Goal: Task Accomplishment & Management: Manage account settings

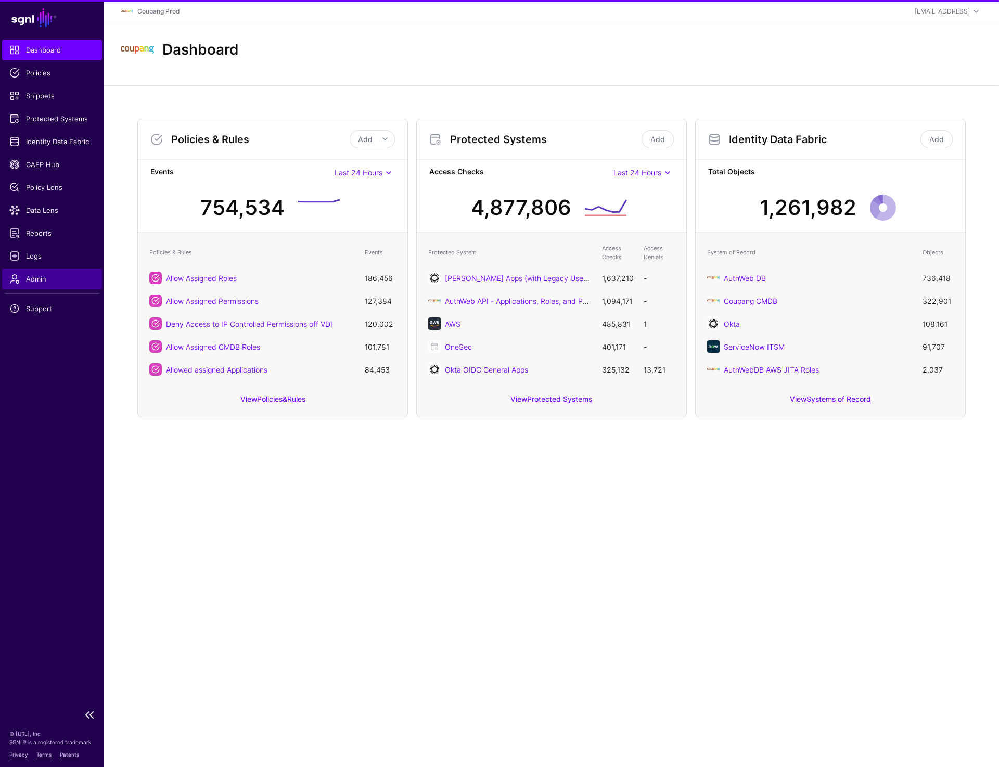
click at [49, 279] on span "Admin" at bounding box center [51, 279] width 85 height 10
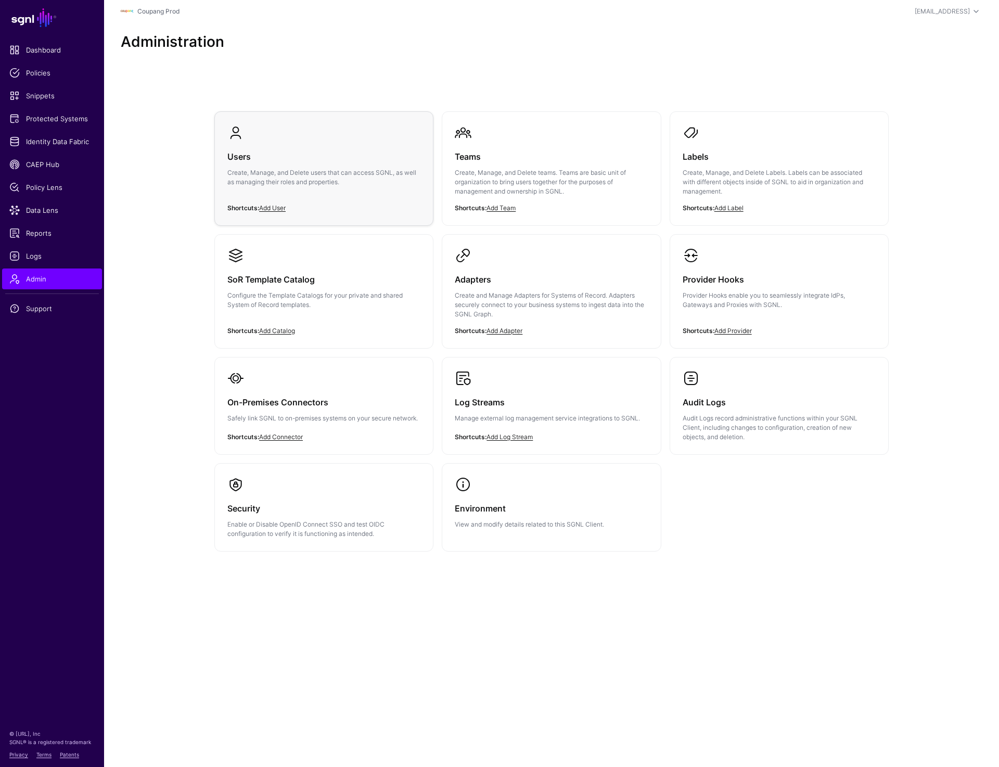
click at [285, 154] on h3 "Users" at bounding box center [323, 156] width 193 height 15
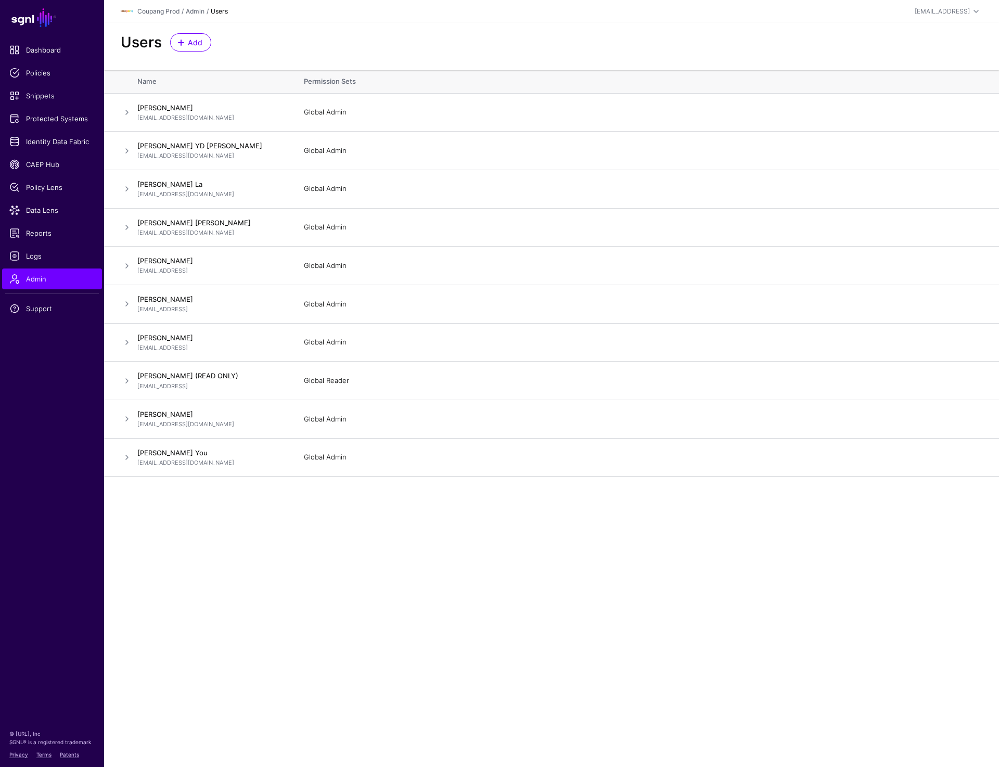
click at [298, 56] on div "Users Add" at bounding box center [551, 46] width 895 height 47
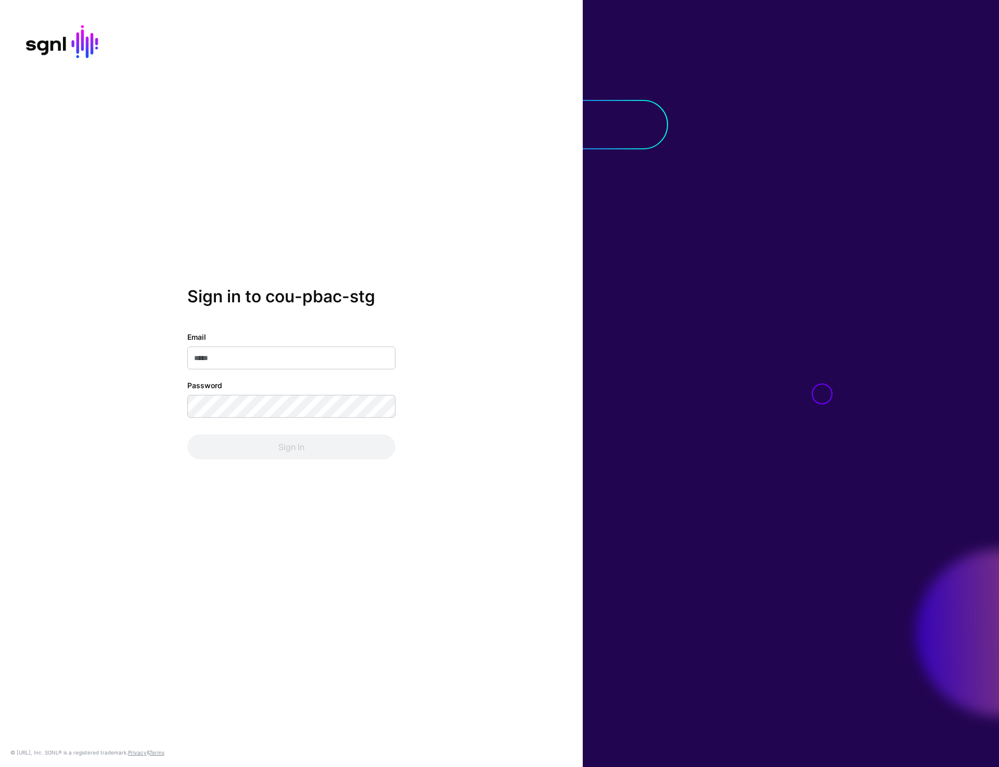
type input "**********"
click at [273, 453] on button "Sign In" at bounding box center [291, 446] width 208 height 25
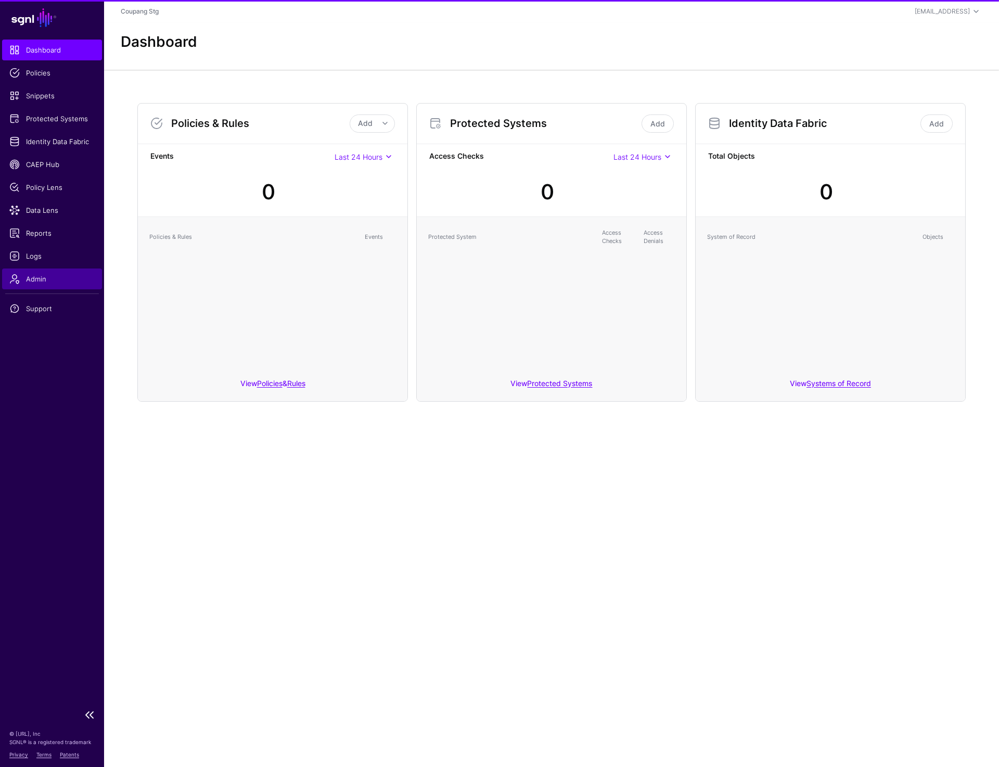
click at [34, 275] on span "Admin" at bounding box center [51, 279] width 85 height 10
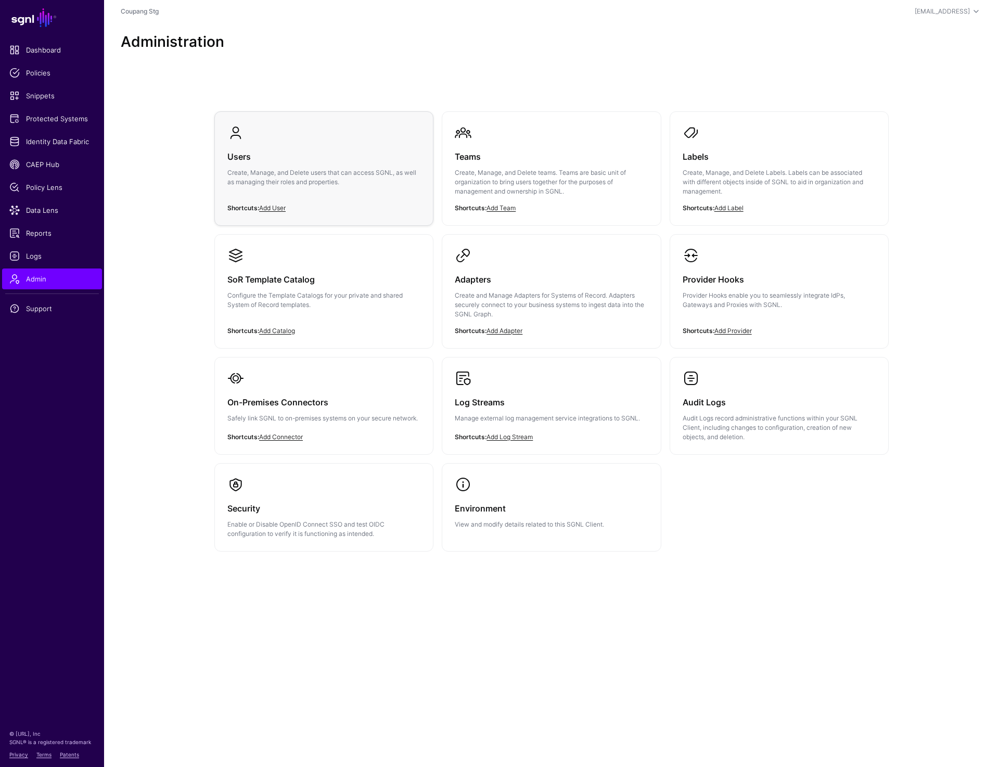
click at [240, 154] on h3 "Users" at bounding box center [323, 156] width 193 height 15
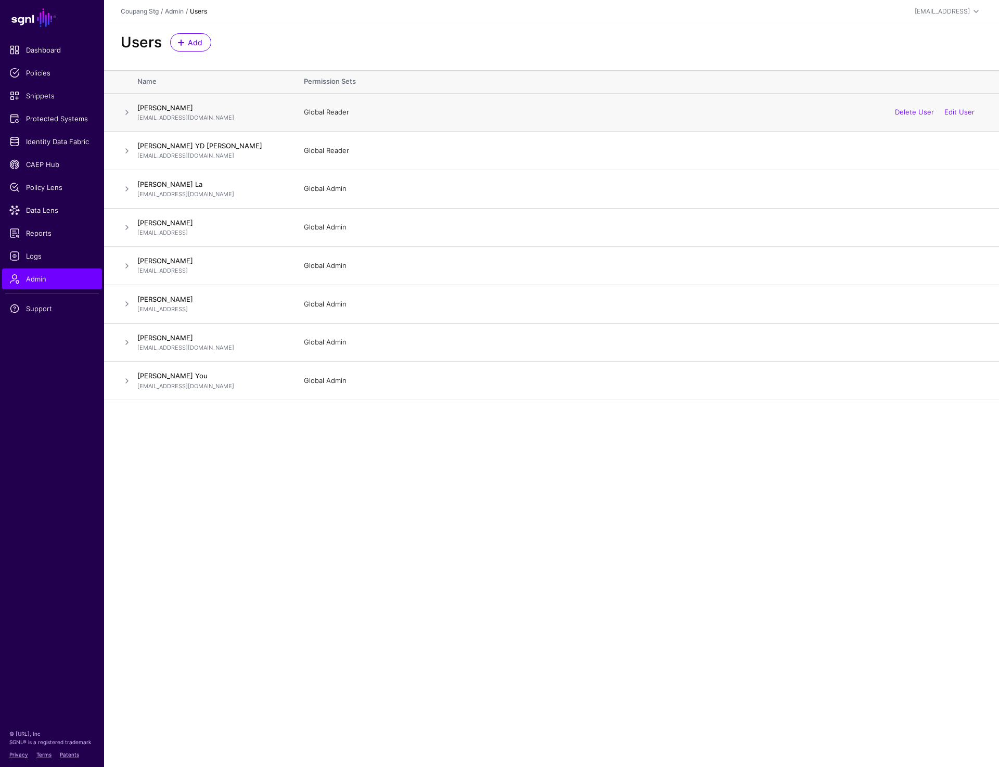
click at [123, 112] on span at bounding box center [127, 112] width 12 height 12
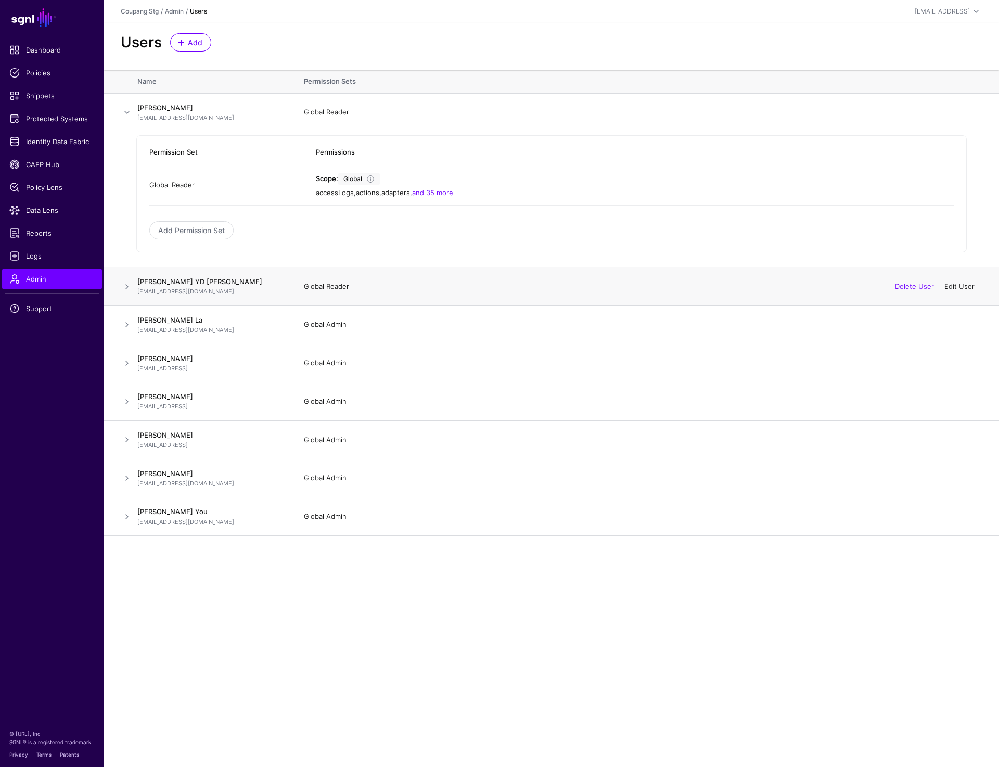
click at [954, 288] on link "Edit User" at bounding box center [959, 286] width 30 height 8
click at [120, 283] on td at bounding box center [120, 286] width 33 height 38
click at [121, 283] on span at bounding box center [127, 286] width 12 height 12
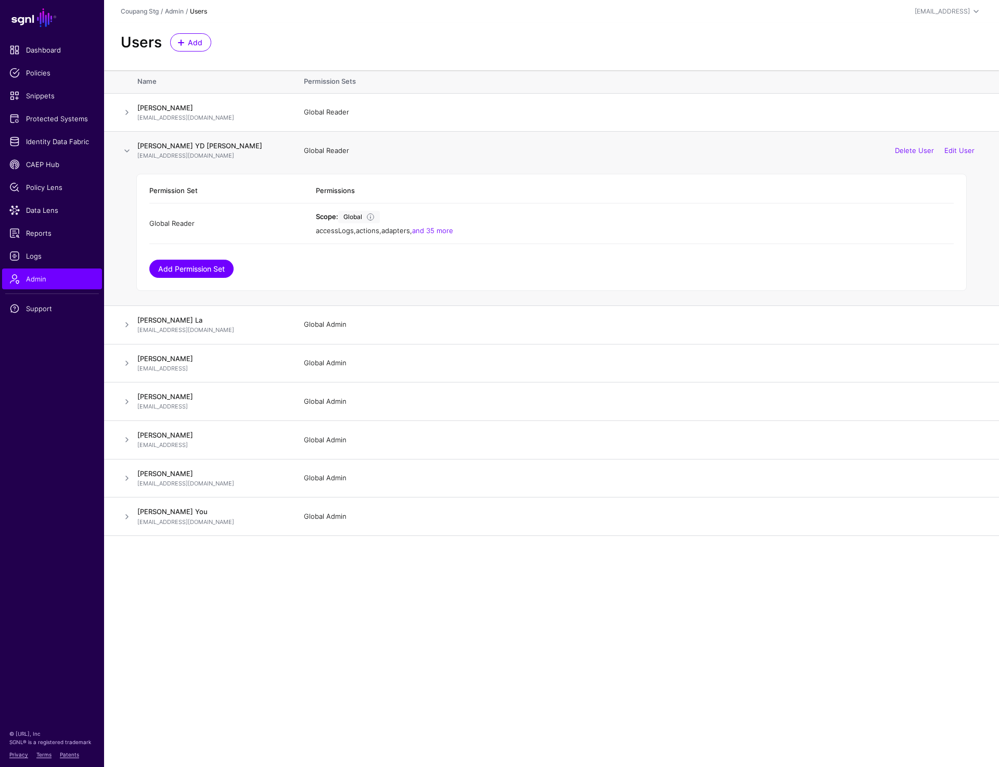
click at [195, 274] on link "Add Permission Set" at bounding box center [191, 269] width 84 height 18
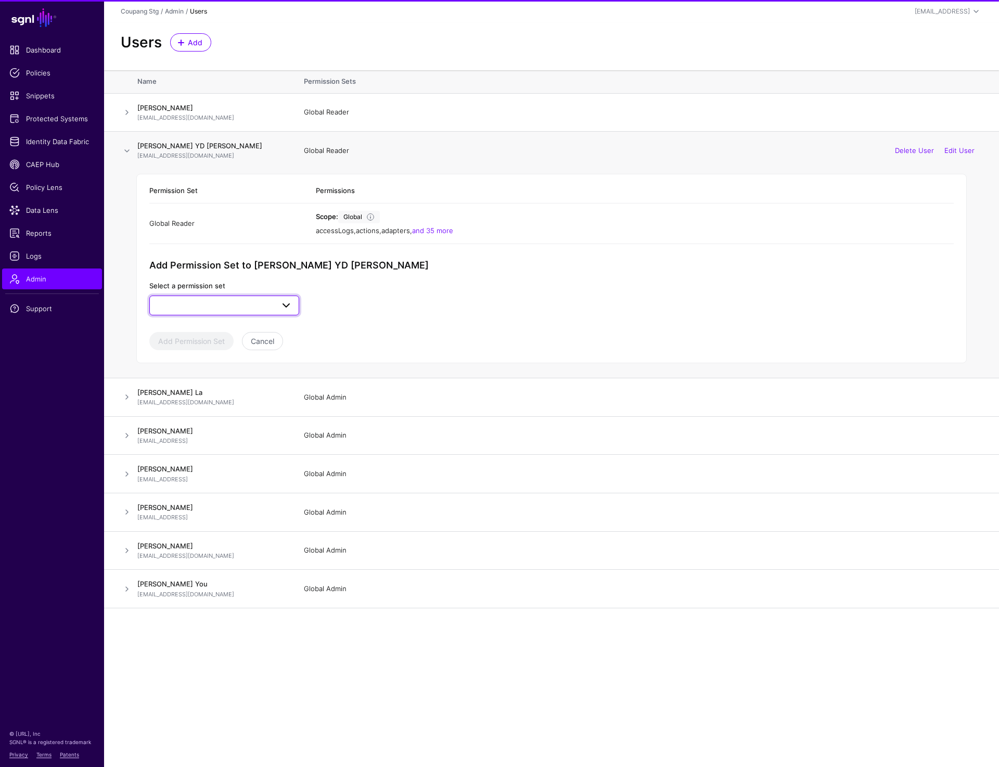
click at [233, 299] on span at bounding box center [224, 305] width 136 height 12
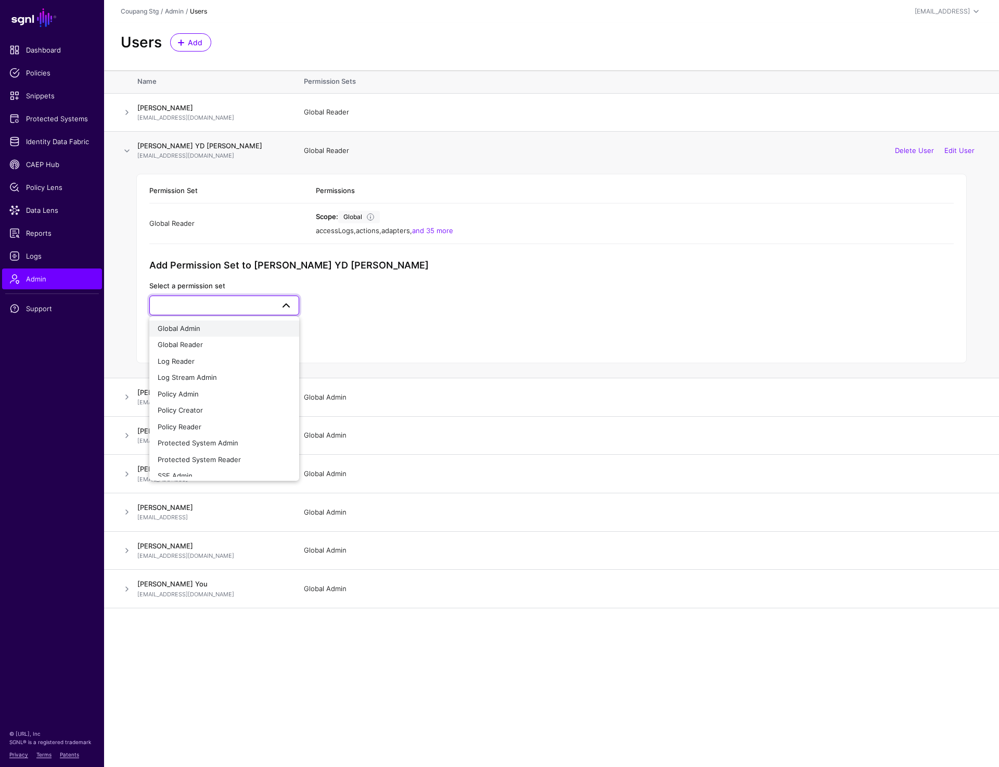
click at [213, 324] on div "Global Admin" at bounding box center [224, 329] width 133 height 10
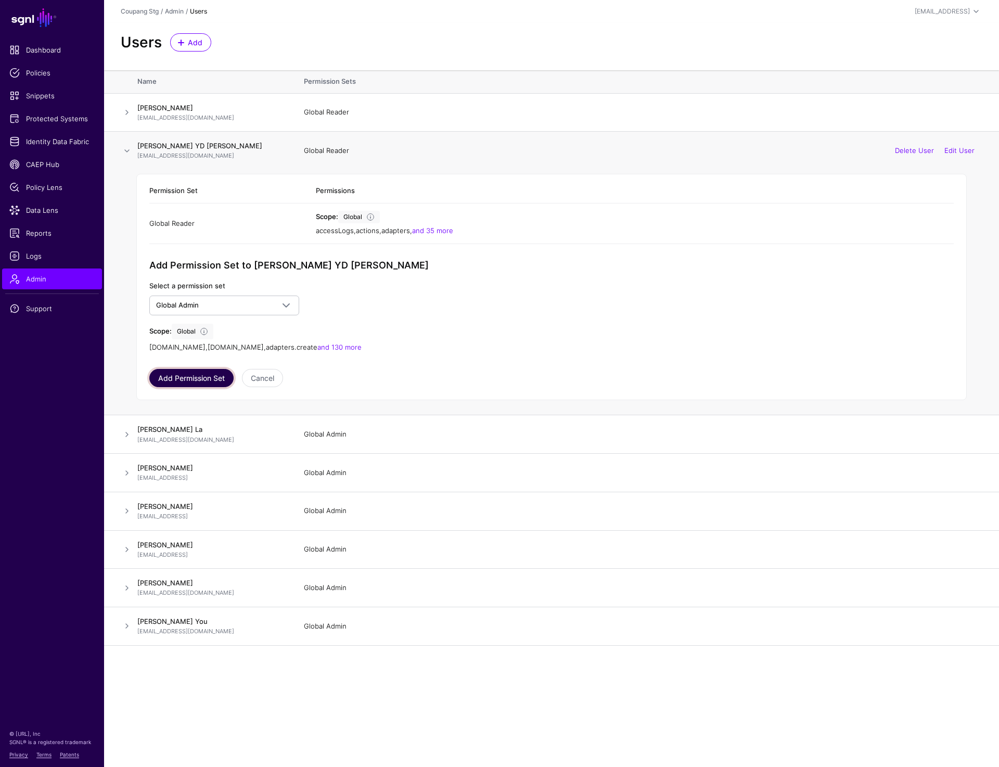
click at [200, 373] on button "Add Permission Set" at bounding box center [191, 378] width 84 height 18
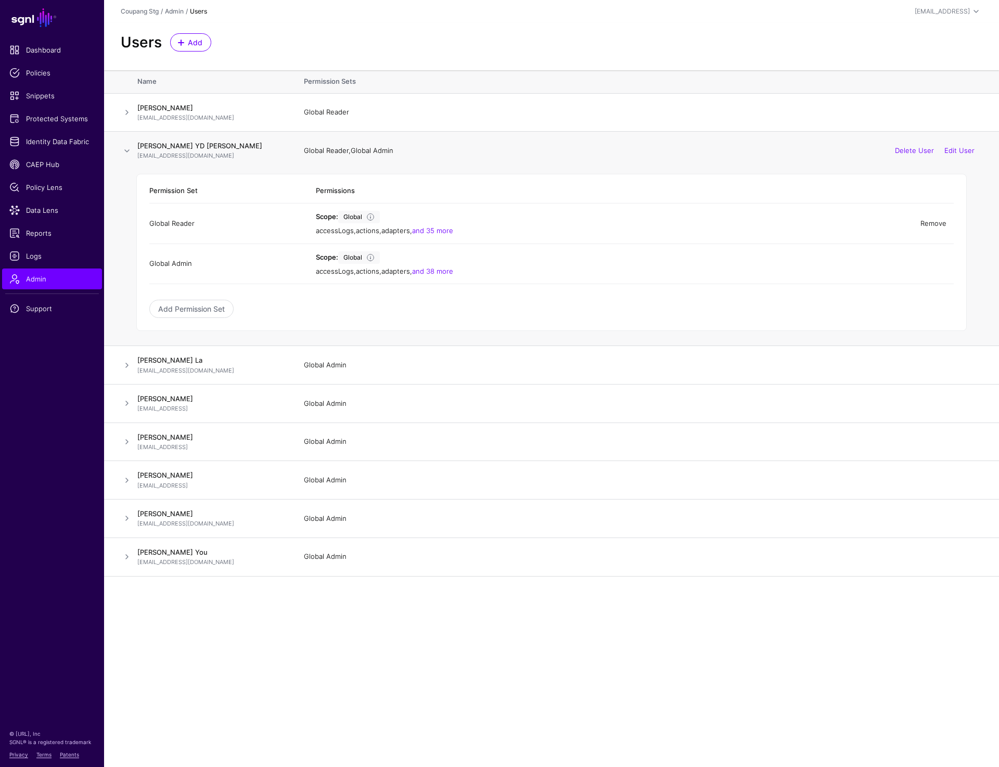
click at [938, 223] on link "Remove" at bounding box center [933, 223] width 26 height 8
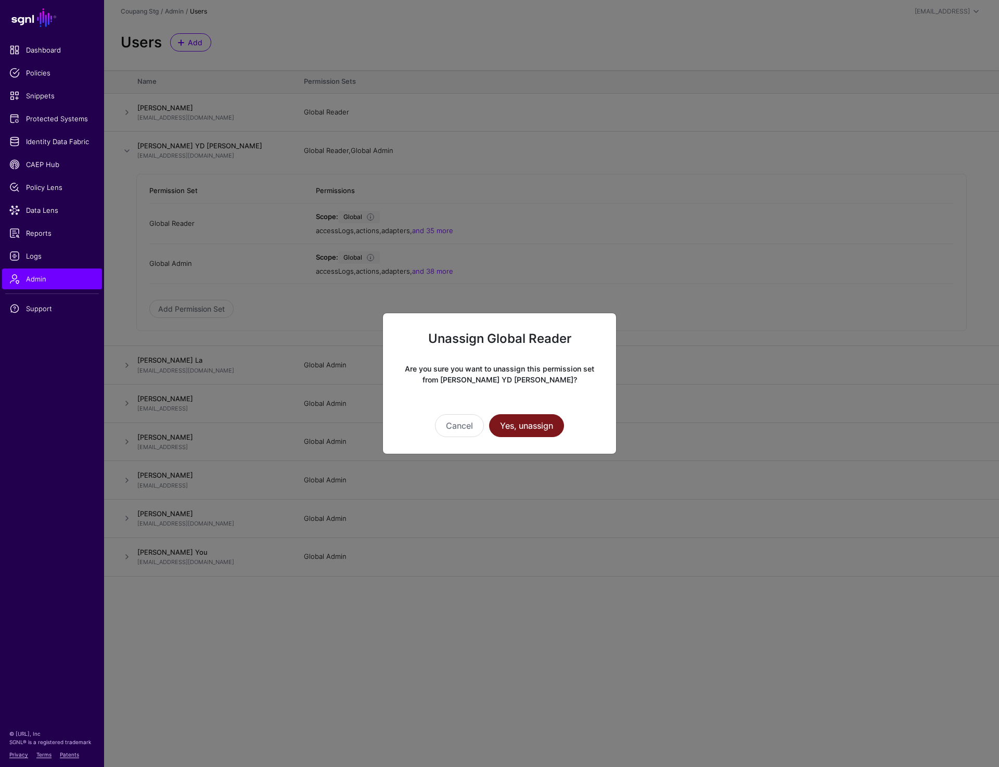
click at [529, 432] on button "Yes, unassign" at bounding box center [526, 425] width 75 height 23
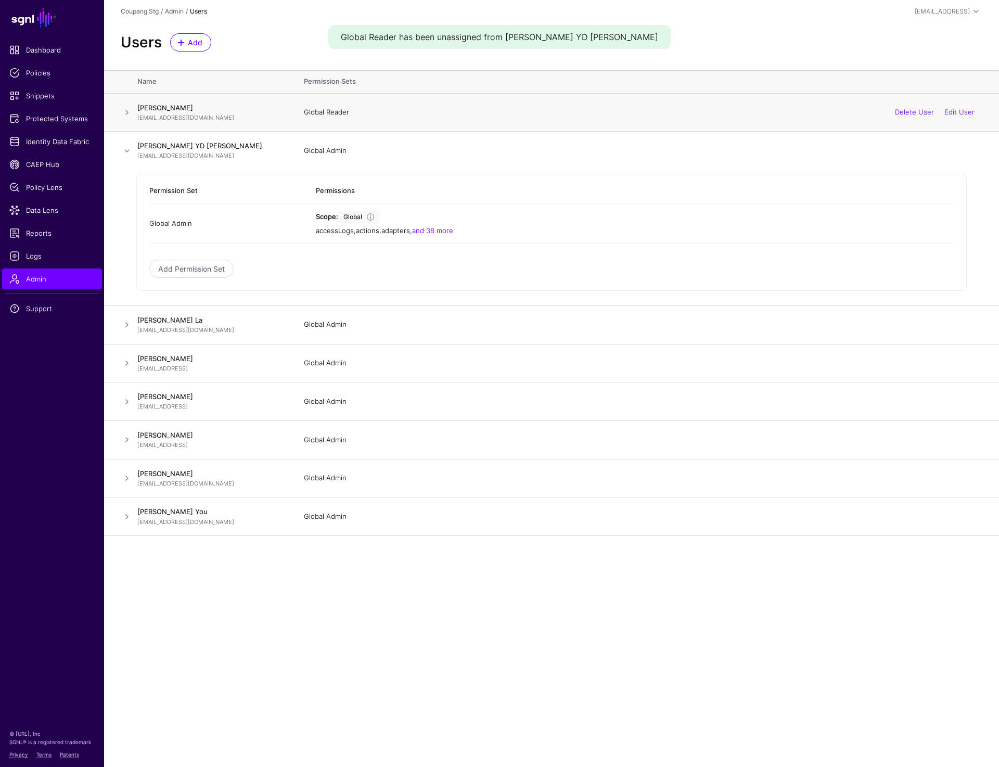
click at [121, 110] on span at bounding box center [127, 112] width 12 height 12
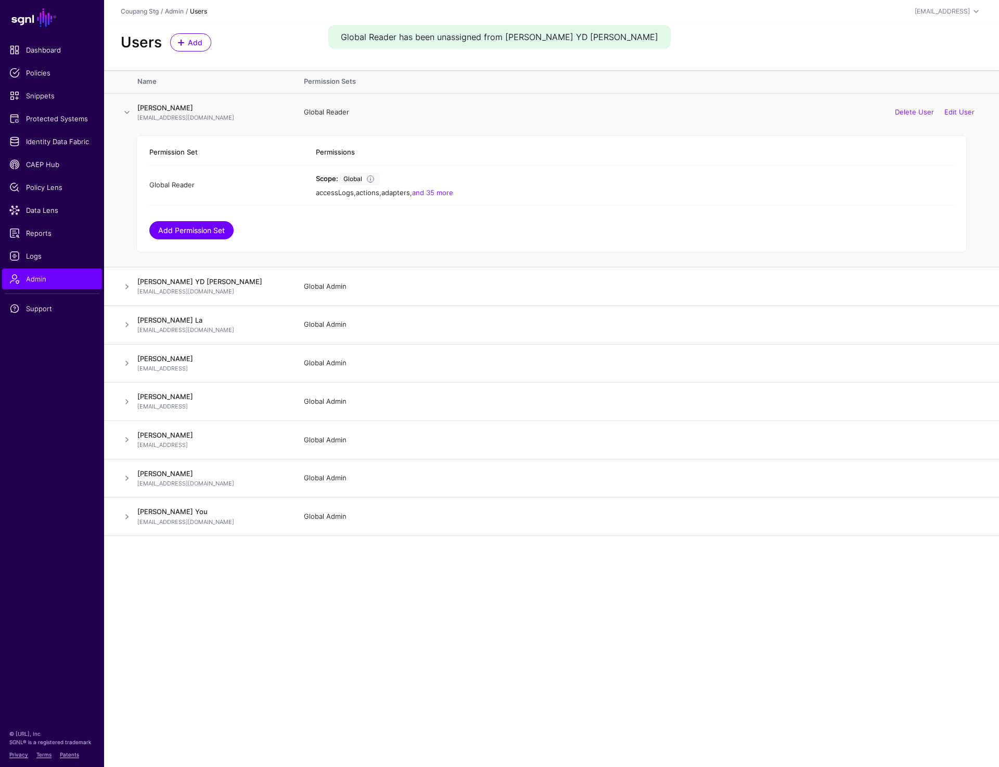
click at [202, 228] on link "Add Permission Set" at bounding box center [191, 230] width 84 height 18
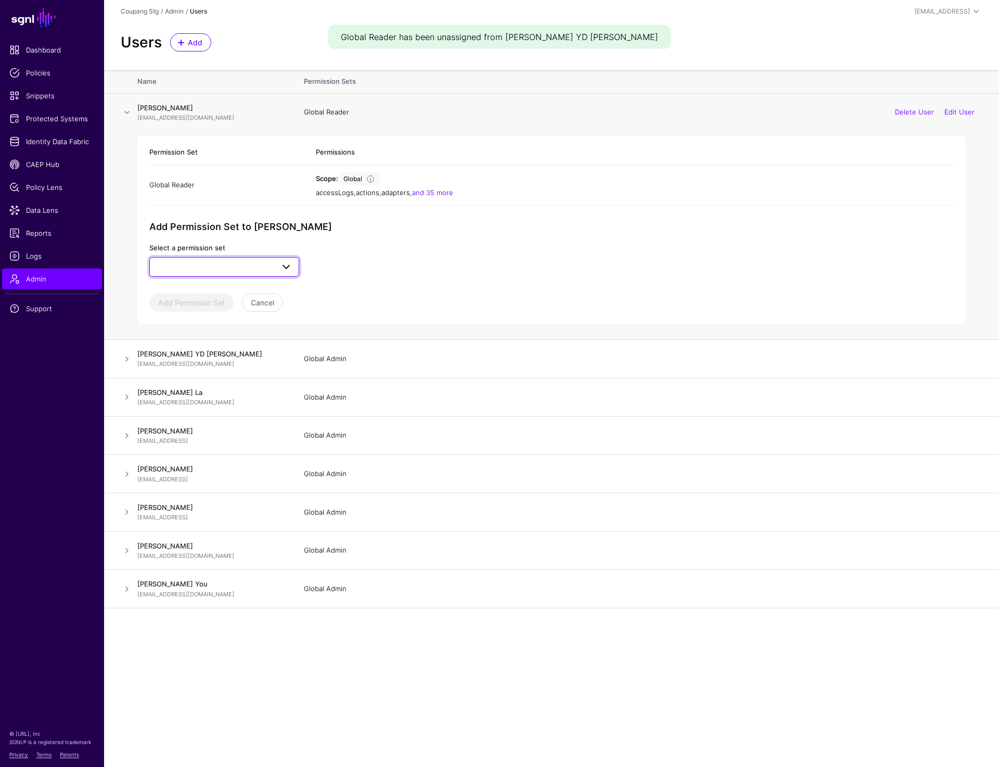
click at [224, 269] on span at bounding box center [224, 267] width 136 height 12
click at [207, 292] on div "Global Admin" at bounding box center [224, 290] width 133 height 10
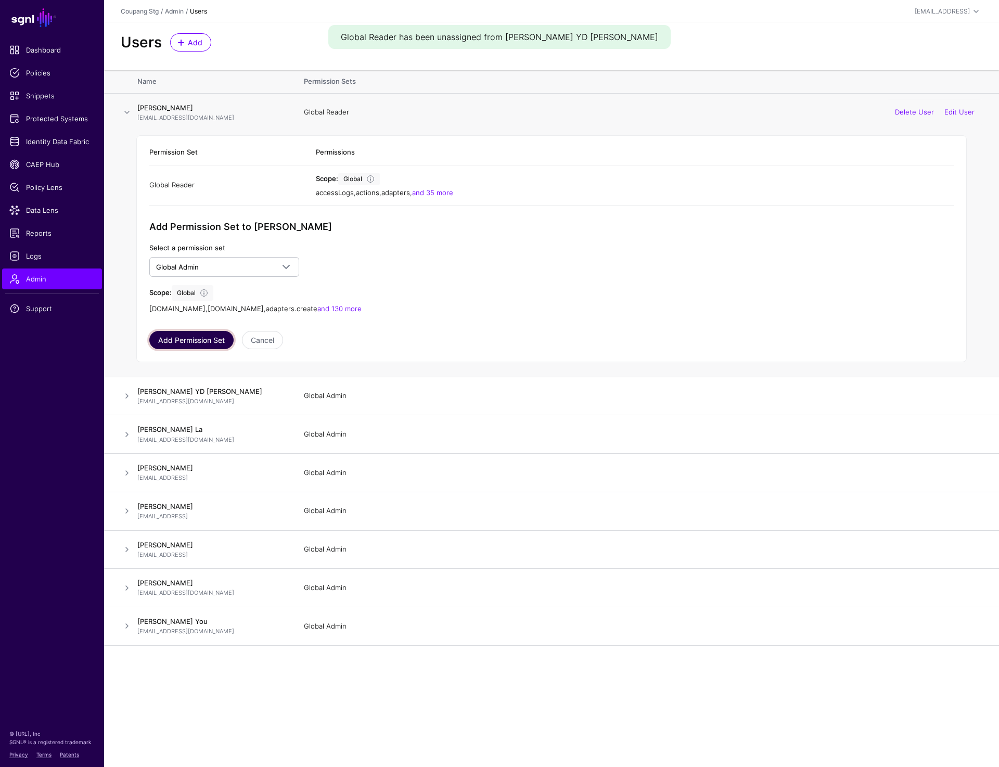
click at [194, 344] on button "Add Permission Set" at bounding box center [191, 340] width 84 height 18
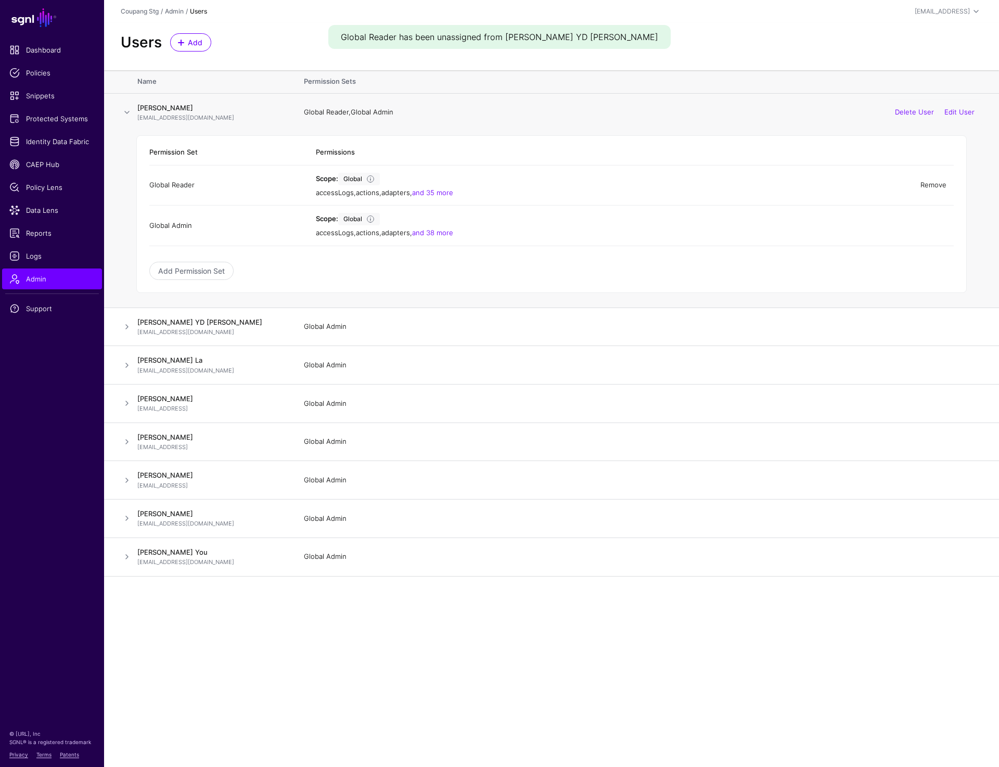
click at [930, 187] on link "Remove" at bounding box center [933, 185] width 26 height 8
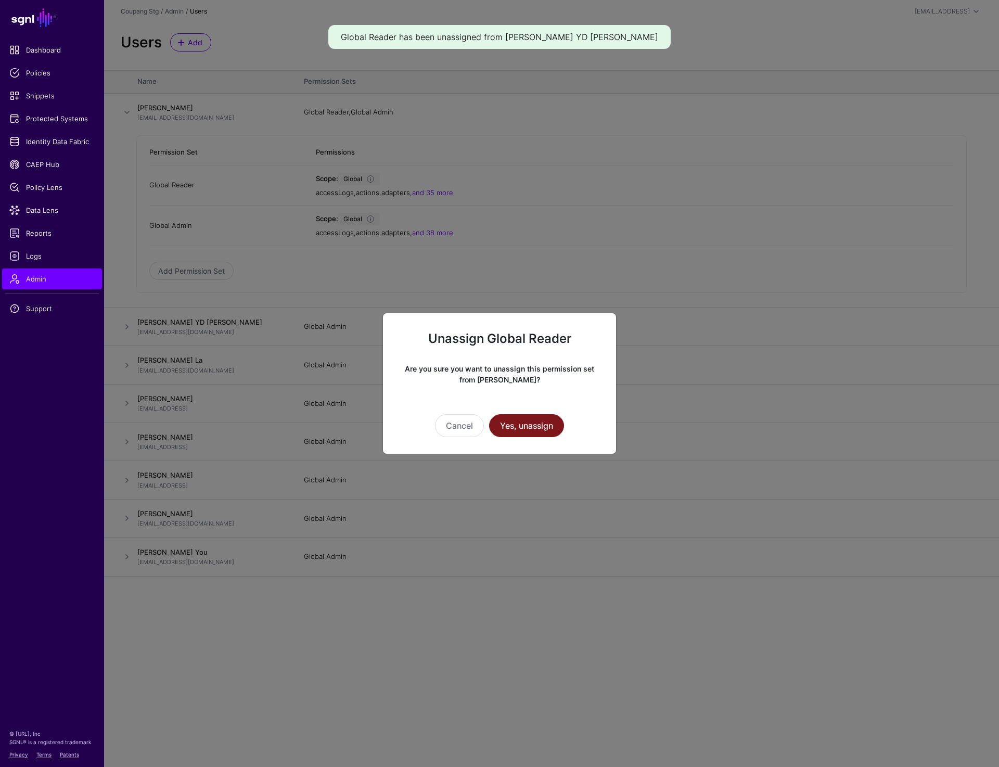
click at [533, 420] on button "Yes, unassign" at bounding box center [526, 425] width 75 height 23
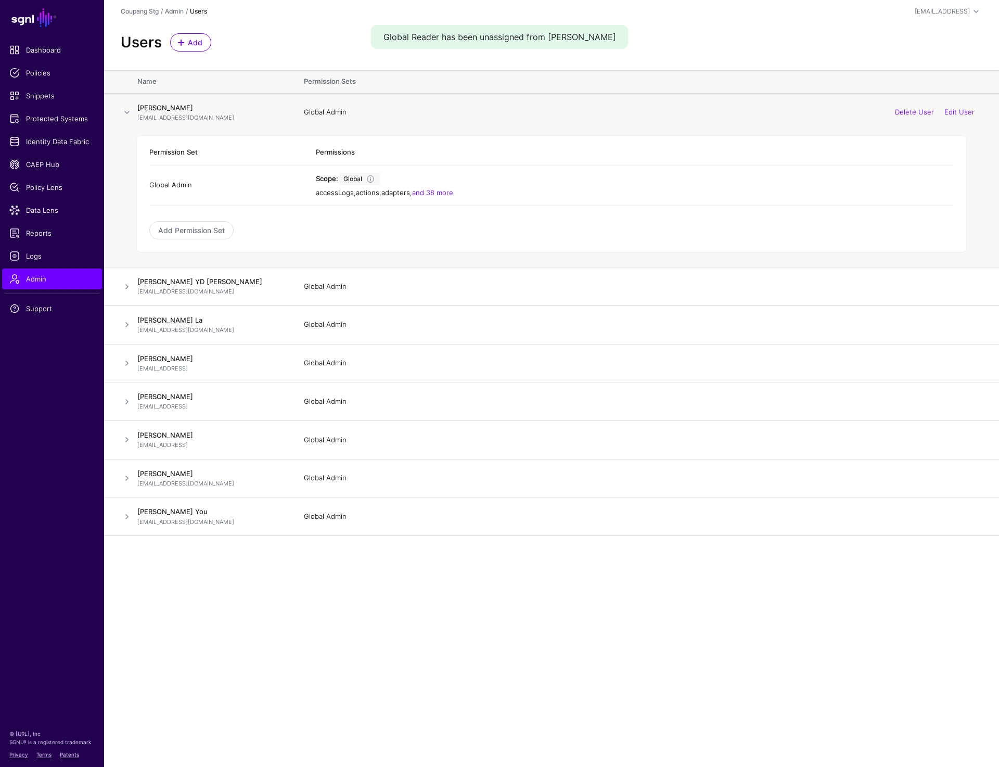
click at [133, 111] on td at bounding box center [120, 112] width 33 height 38
click at [132, 111] on span at bounding box center [127, 112] width 12 height 12
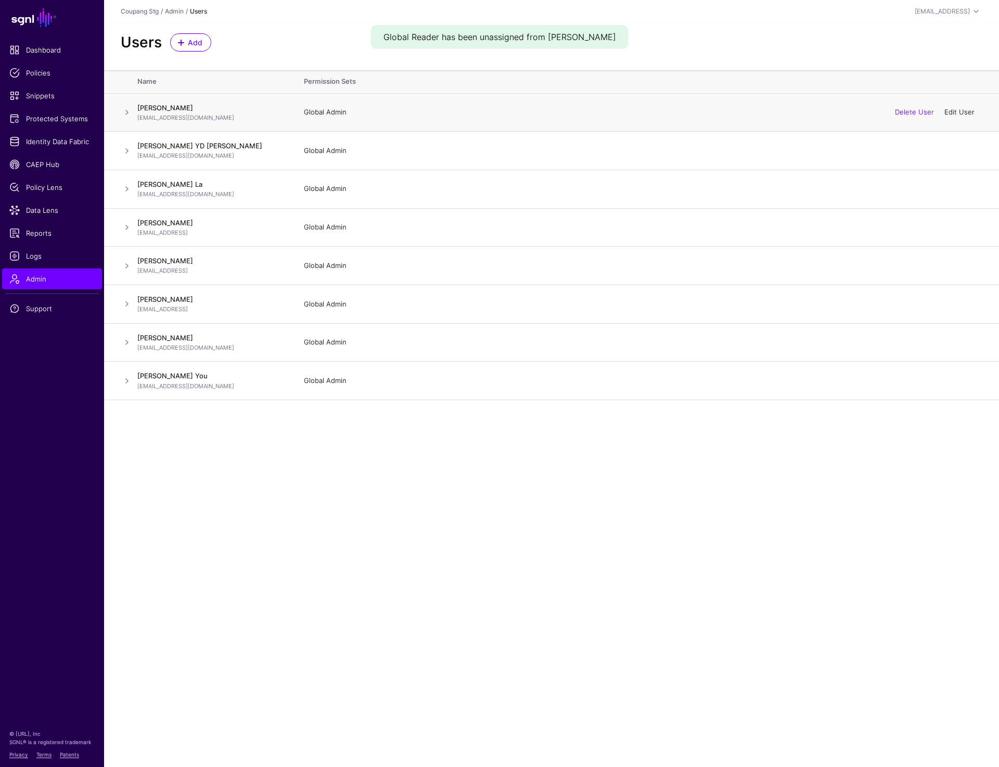
click at [956, 111] on link "Edit User" at bounding box center [959, 112] width 30 height 8
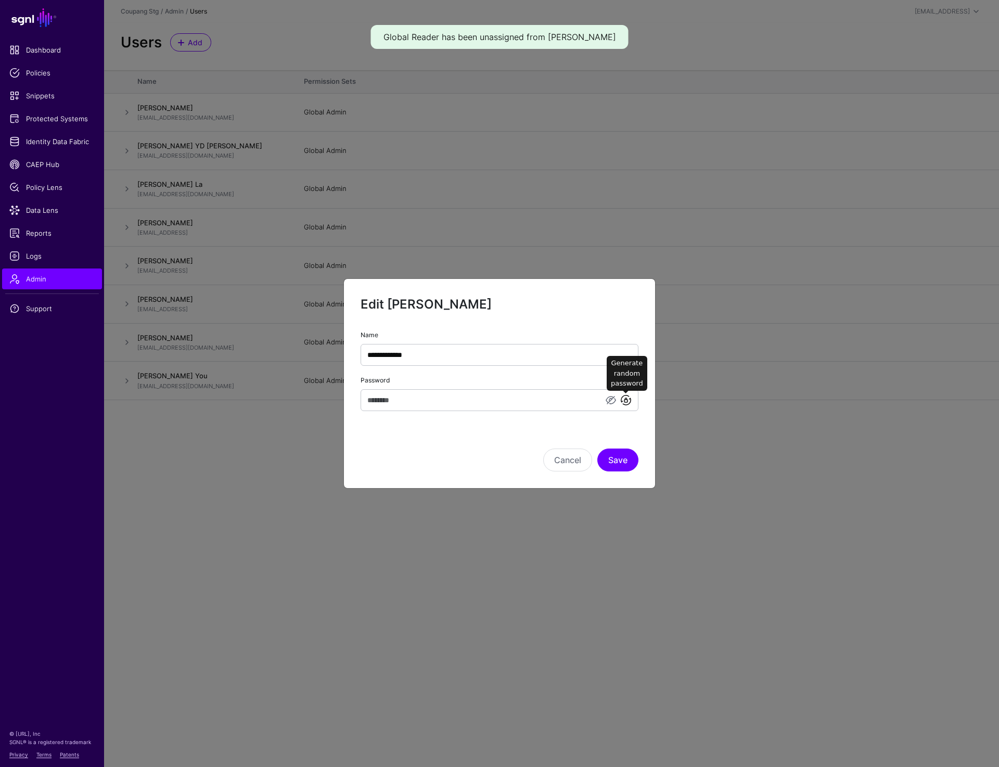
click at [629, 400] on link at bounding box center [626, 400] width 12 height 12
type input "**********"
click at [490, 402] on input "**********" at bounding box center [500, 400] width 278 height 22
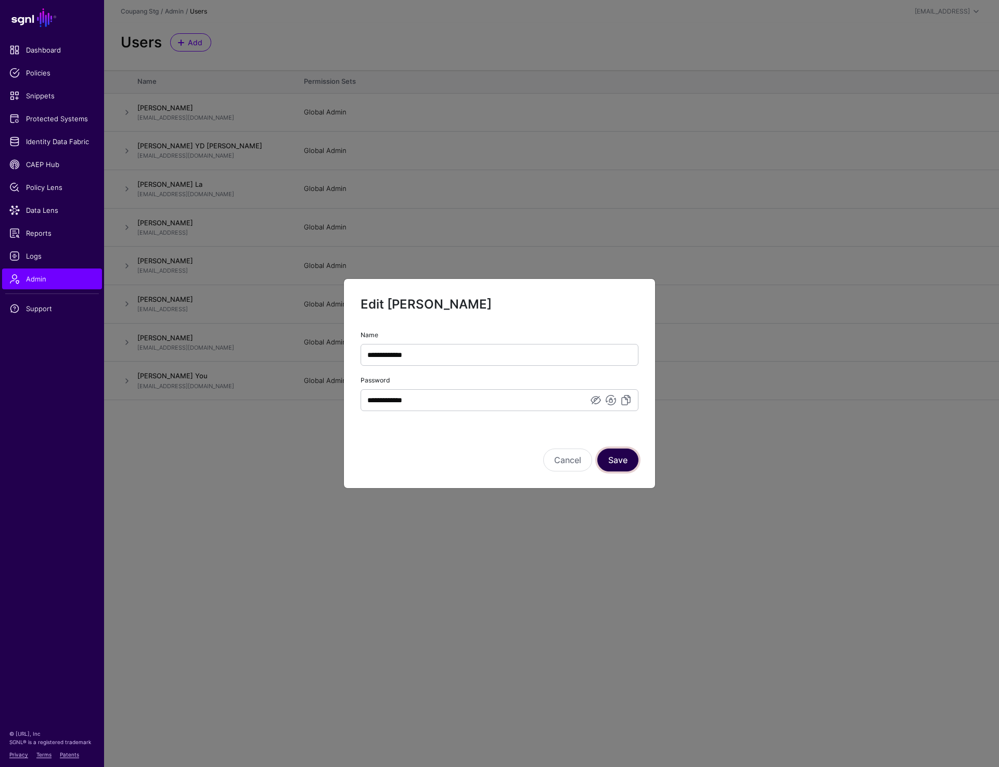
click at [617, 466] on button "Save" at bounding box center [617, 459] width 41 height 23
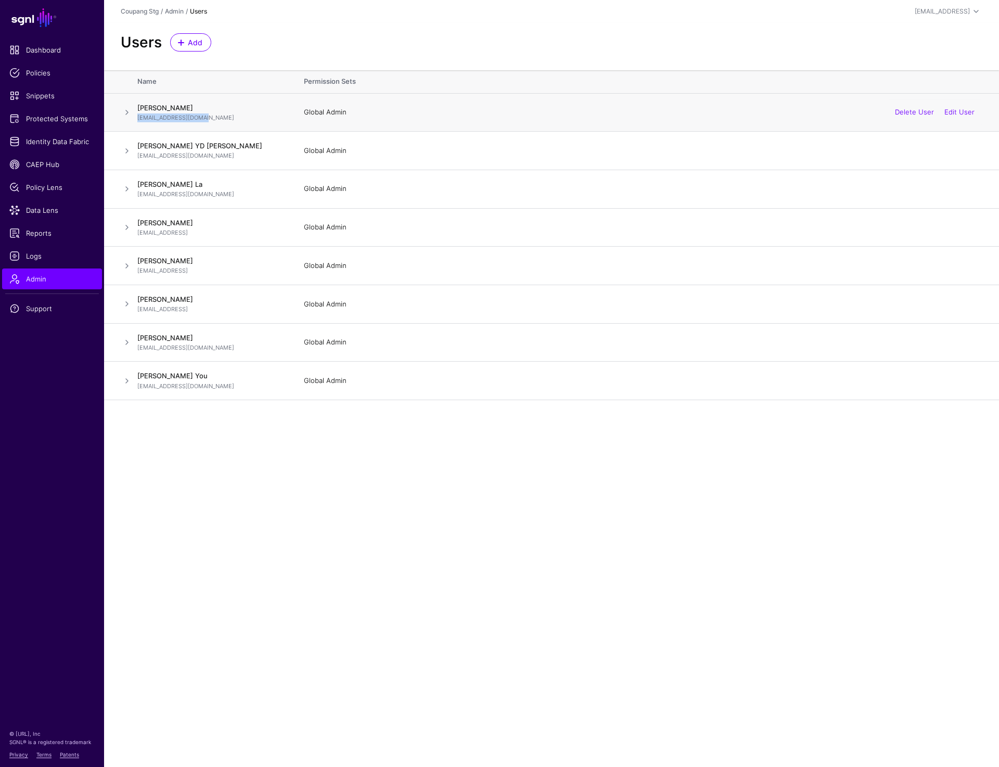
drag, startPoint x: 138, startPoint y: 117, endPoint x: 213, endPoint y: 117, distance: 75.4
click at [213, 117] on p "[EMAIL_ADDRESS][DOMAIN_NAME]" at bounding box center [210, 117] width 146 height 9
copy p "[EMAIL_ADDRESS][DOMAIN_NAME]"
click at [600, 602] on main "SGNL Dashboard Policies Snippets Protected Systems Identity Data Fabric CAEP Hu…" at bounding box center [499, 383] width 999 height 767
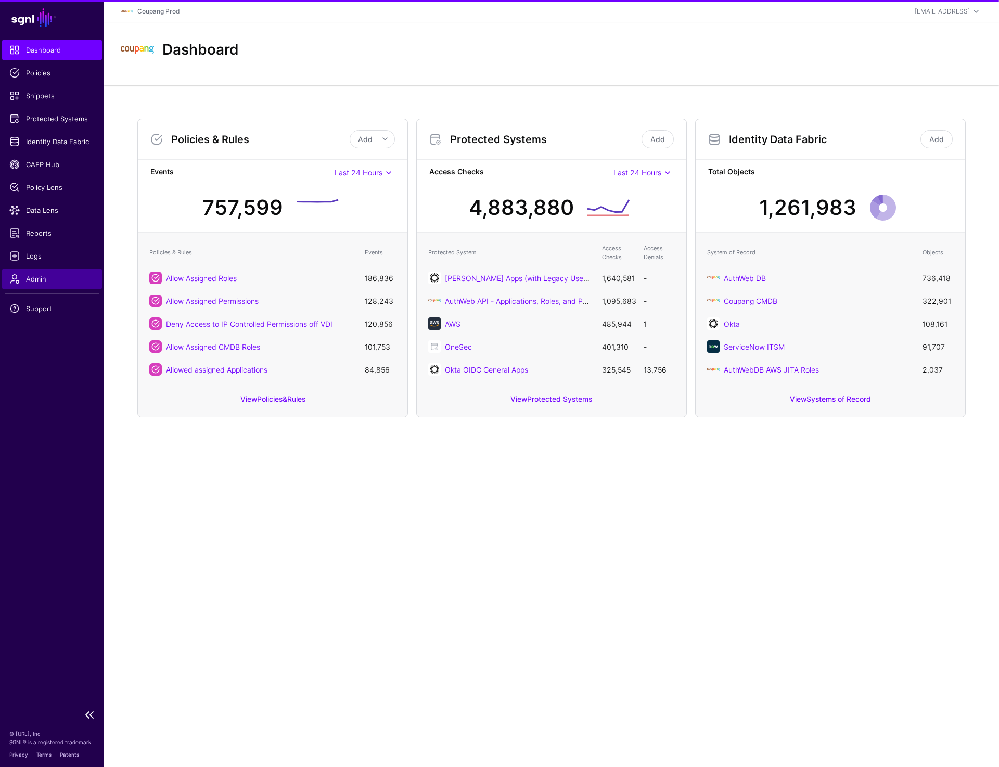
click at [31, 281] on span "Admin" at bounding box center [51, 279] width 85 height 10
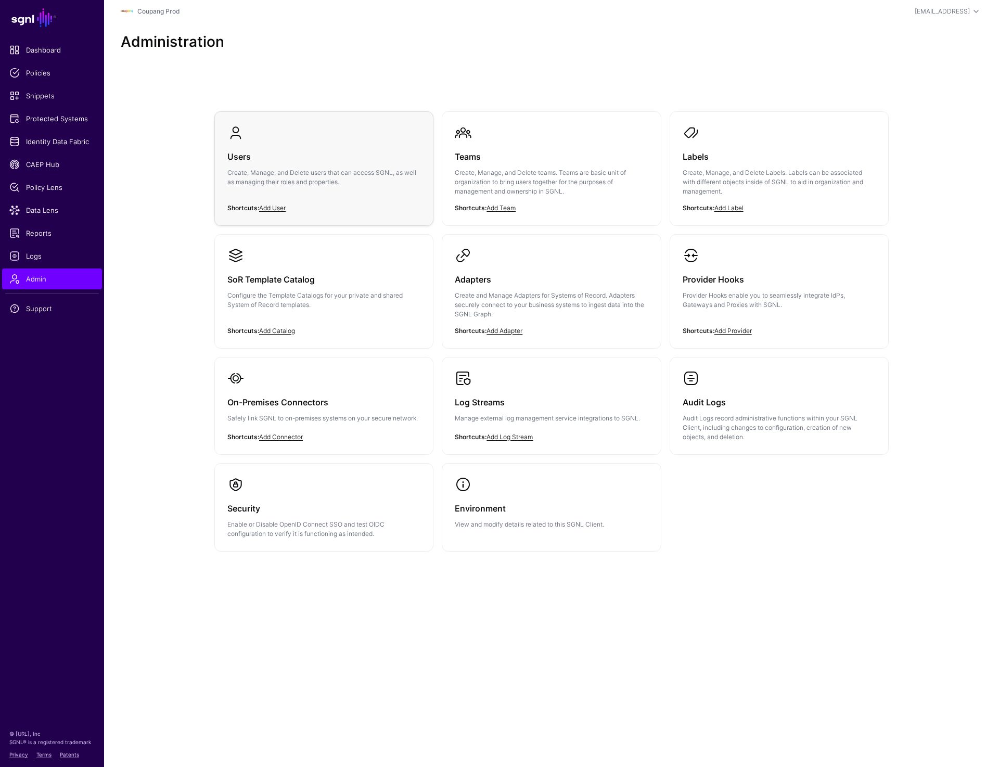
click at [288, 189] on div "Users Create, Manage, and Delete users that can access SGNL, as well as managin…" at bounding box center [323, 172] width 193 height 62
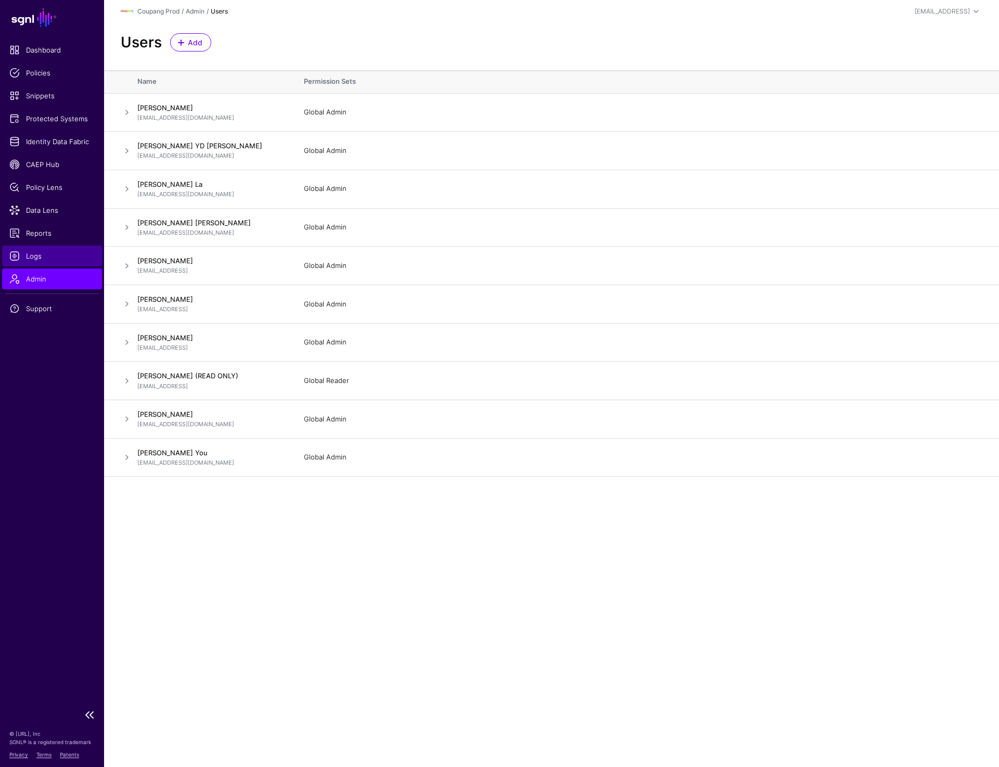
click at [42, 250] on link "Logs" at bounding box center [52, 256] width 100 height 21
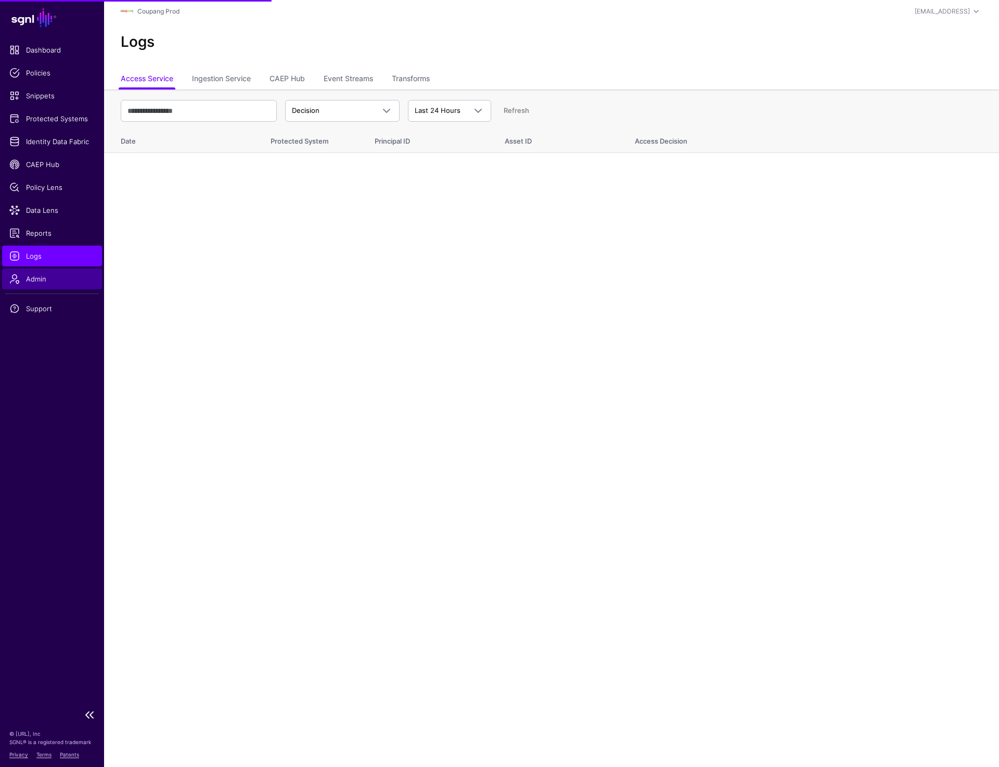
click at [41, 280] on span "Admin" at bounding box center [51, 279] width 85 height 10
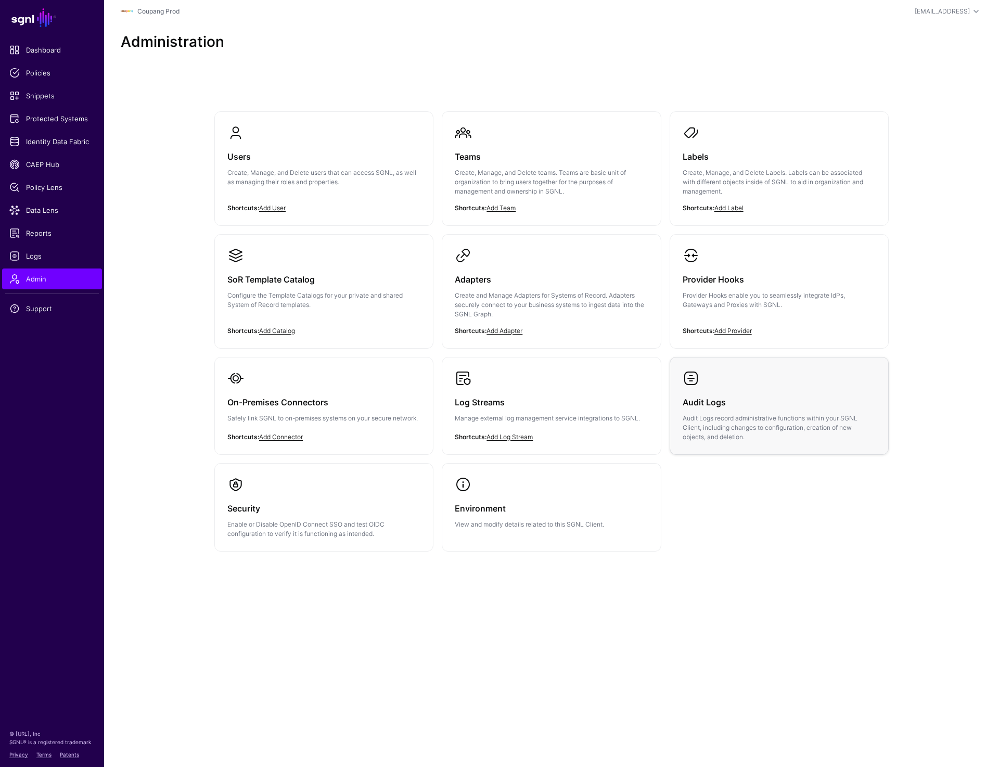
click at [739, 430] on p "Audit Logs record administrative functions within your SGNL Client, including c…" at bounding box center [779, 428] width 193 height 28
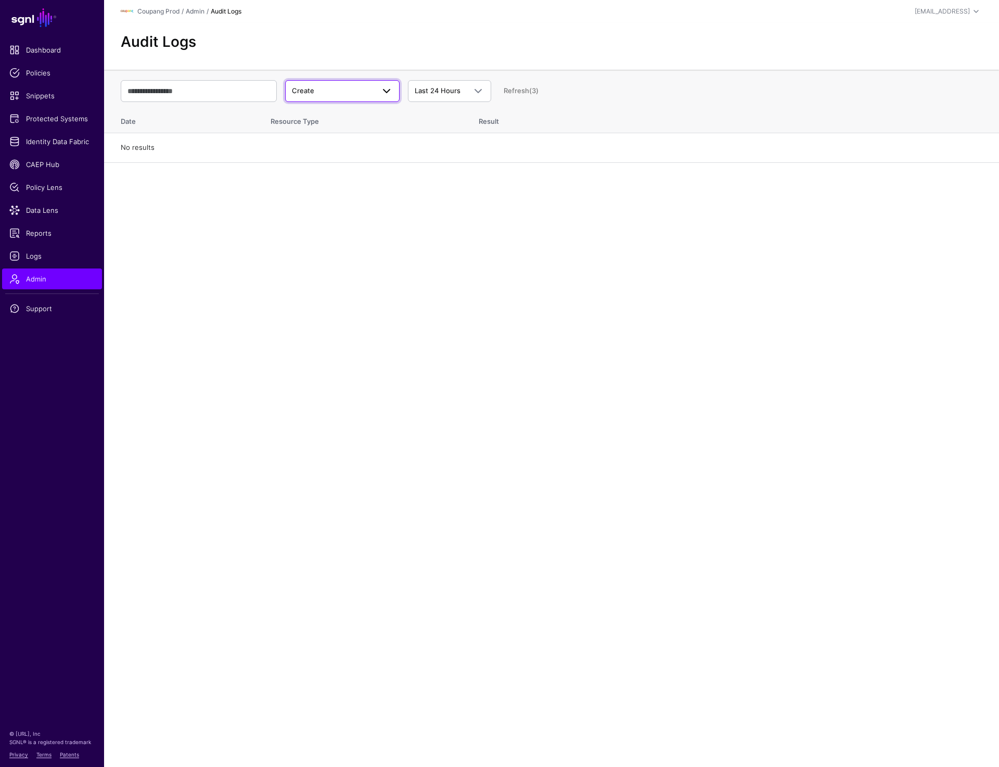
click at [368, 89] on span "Create" at bounding box center [333, 91] width 82 height 10
click at [350, 135] on div "Update" at bounding box center [342, 131] width 98 height 10
click at [123, 158] on link at bounding box center [127, 152] width 12 height 12
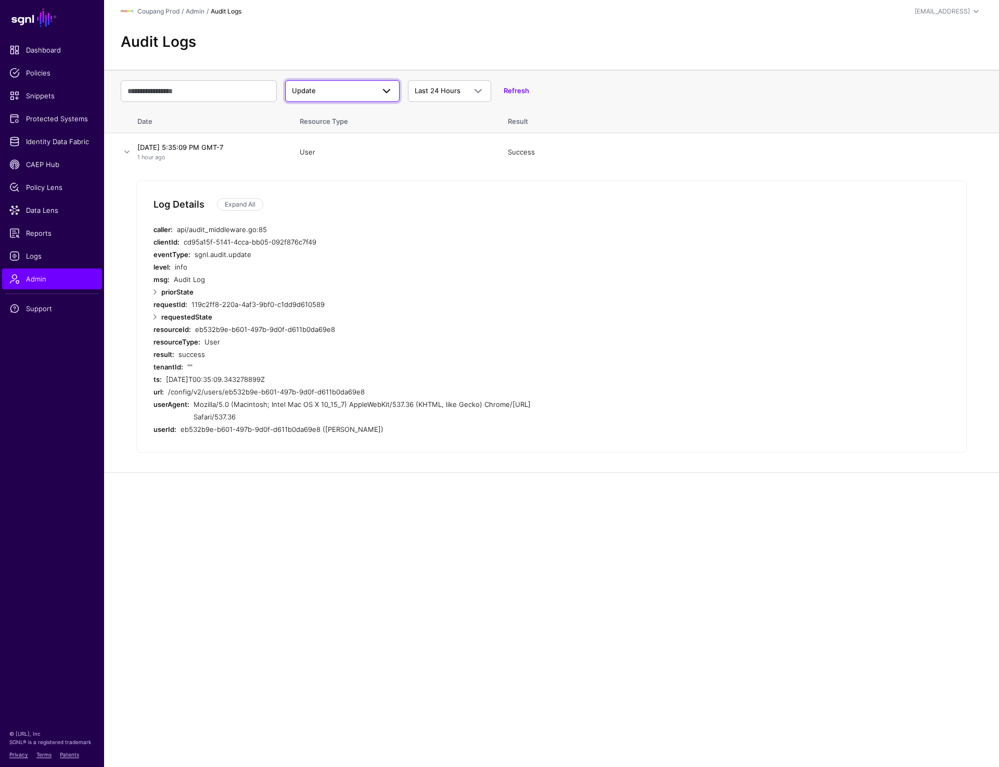
click at [332, 92] on span "Update" at bounding box center [333, 91] width 82 height 10
click at [321, 163] on div "Login" at bounding box center [342, 164] width 98 height 10
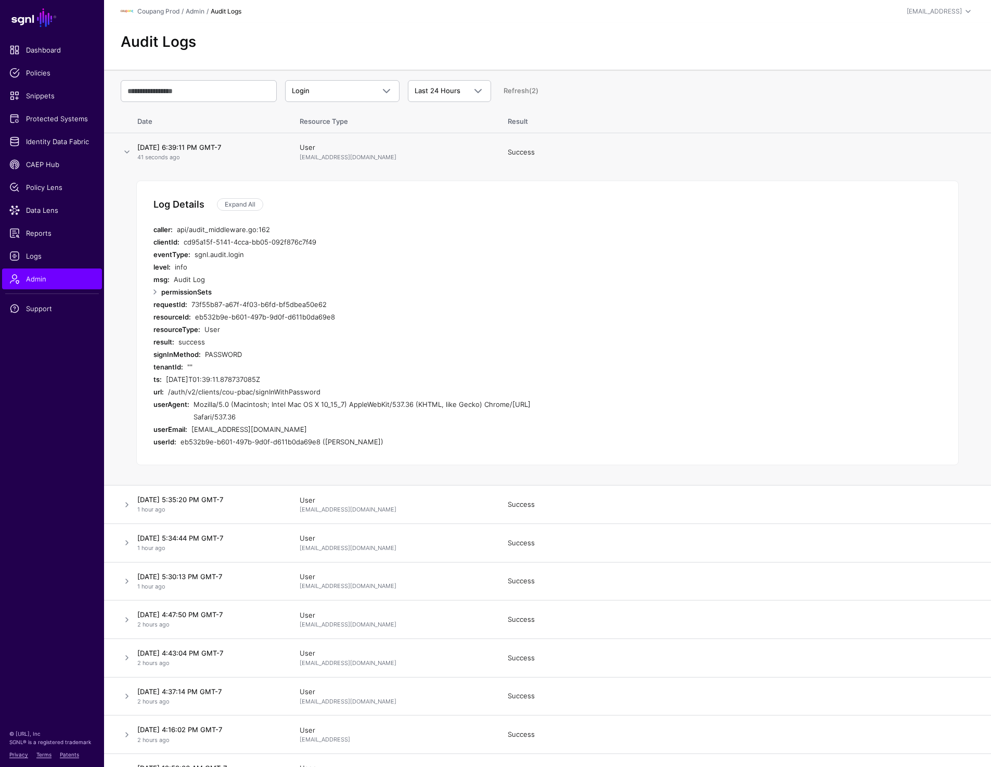
click at [648, 287] on div "Log Details Expand All caller: api/audit_middleware.go:162 clientId: cd95a15f-5…" at bounding box center [547, 323] width 822 height 285
click at [647, 287] on div "Log Details Expand All caller: api/audit_middleware.go:162 clientId: cd95a15f-5…" at bounding box center [547, 323] width 822 height 285
